Goal: Task Accomplishment & Management: Manage account settings

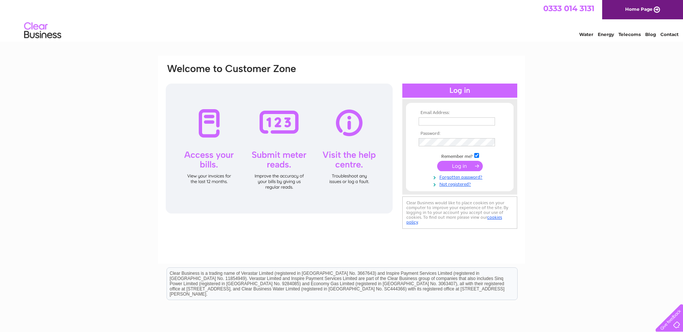
type input "[EMAIL_ADDRESS][DOMAIN_NAME]"
click at [451, 164] on input "submit" at bounding box center [460, 166] width 46 height 10
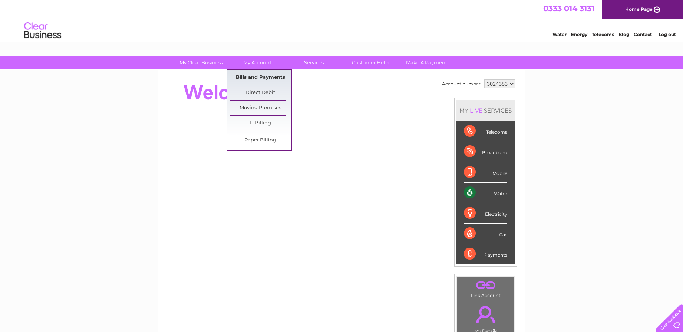
click at [269, 76] on link "Bills and Payments" at bounding box center [260, 77] width 61 height 15
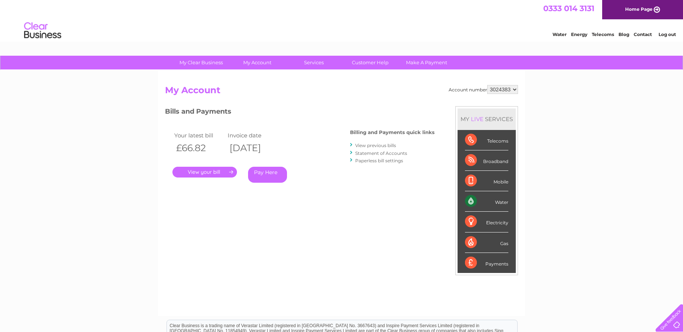
click at [208, 170] on link "." at bounding box center [204, 172] width 65 height 11
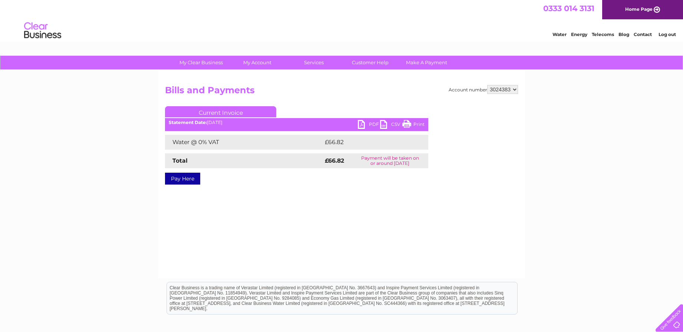
click at [369, 124] on link "PDF" at bounding box center [369, 125] width 22 height 11
click at [665, 35] on link "Log out" at bounding box center [667, 35] width 17 height 6
